Goal: Check status: Check status

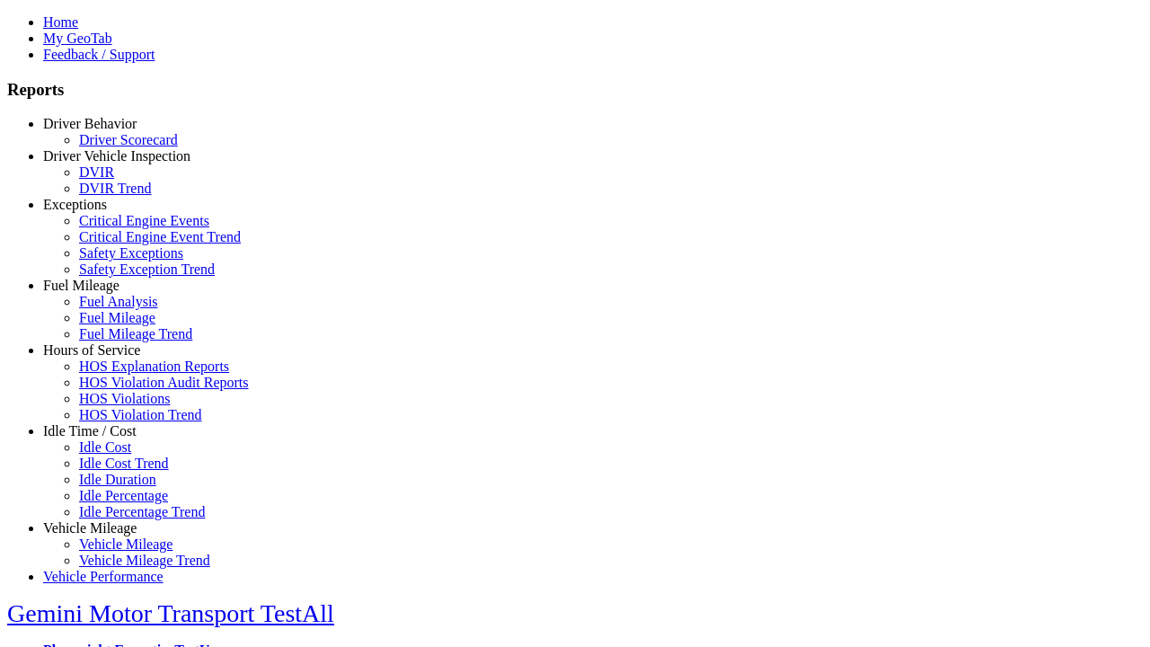
click at [103, 212] on link "Exceptions" at bounding box center [75, 204] width 64 height 15
click at [117, 244] on link "Critical Engine Event Trend" at bounding box center [160, 236] width 162 height 15
select select
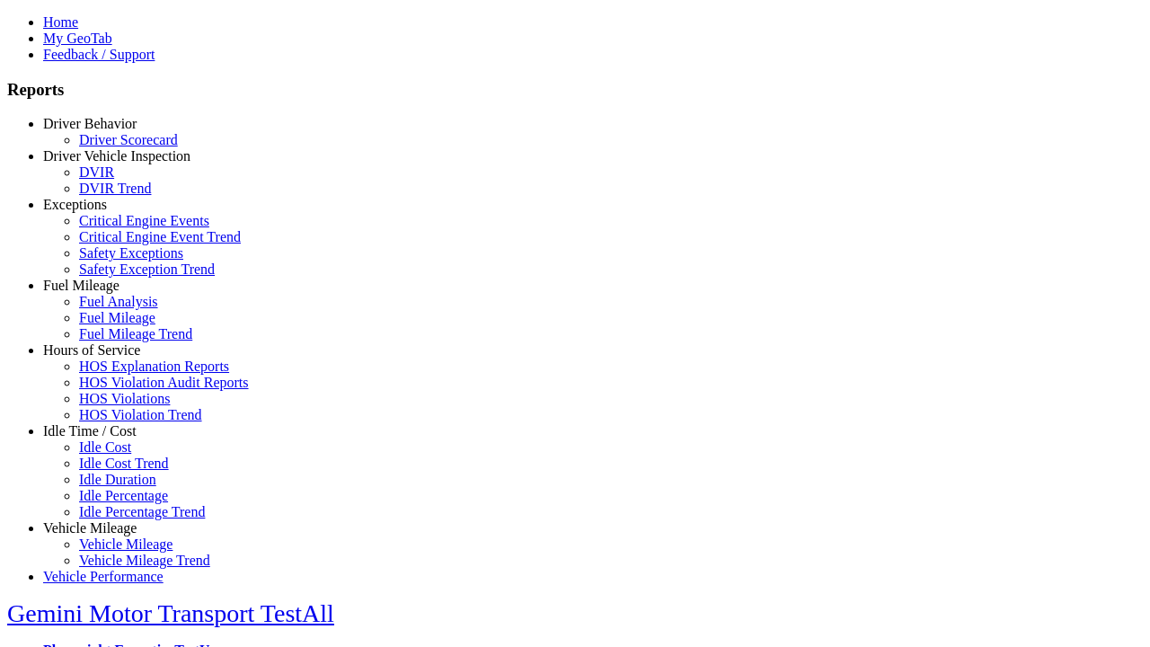
select select
